Goal: Entertainment & Leisure: Consume media (video, audio)

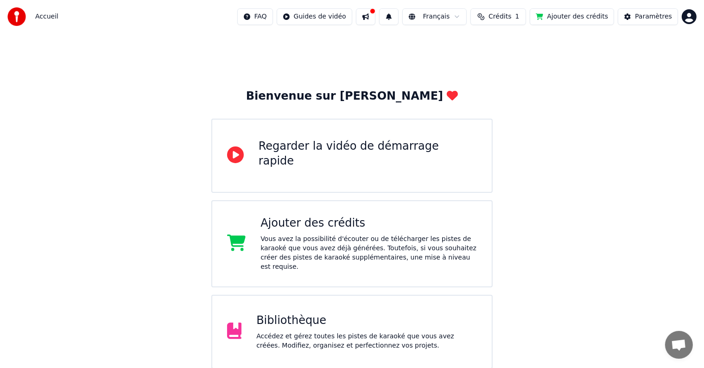
click at [280, 332] on div "Accédez et gérez toutes les pistes de karaoké que vous avez créées. Modifiez, o…" at bounding box center [366, 341] width 221 height 19
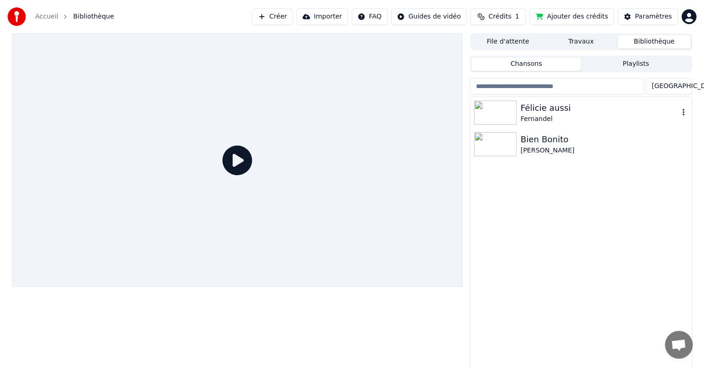
click at [534, 108] on div "Félicie aussi" at bounding box center [600, 108] width 158 height 13
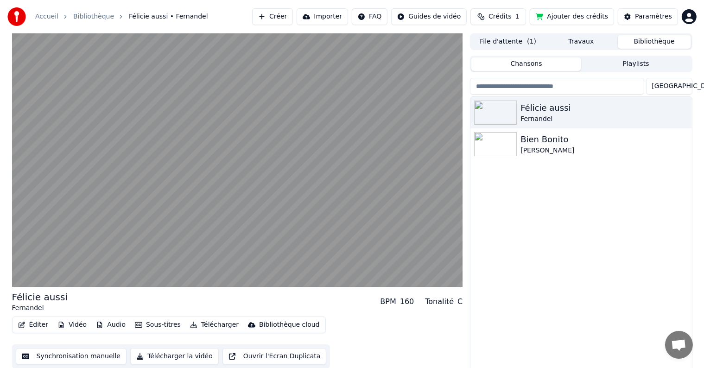
click at [71, 356] on button "Synchronisation manuelle" at bounding box center [71, 356] width 111 height 17
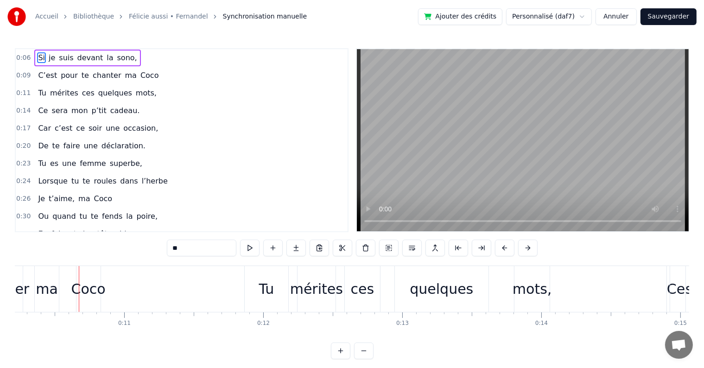
scroll to position [0, 1437]
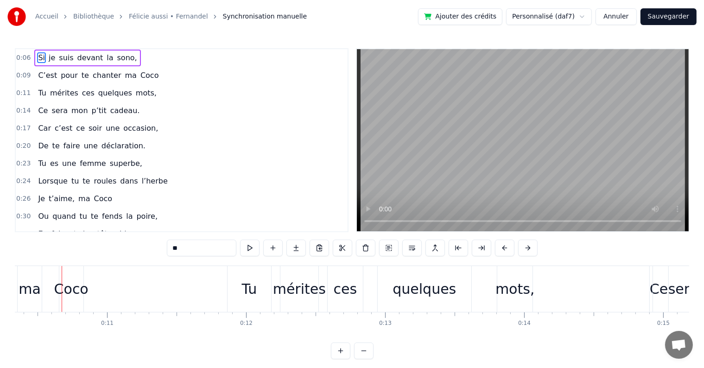
click at [619, 13] on button "Annuler" at bounding box center [616, 16] width 41 height 17
